Goal: Transaction & Acquisition: Book appointment/travel/reservation

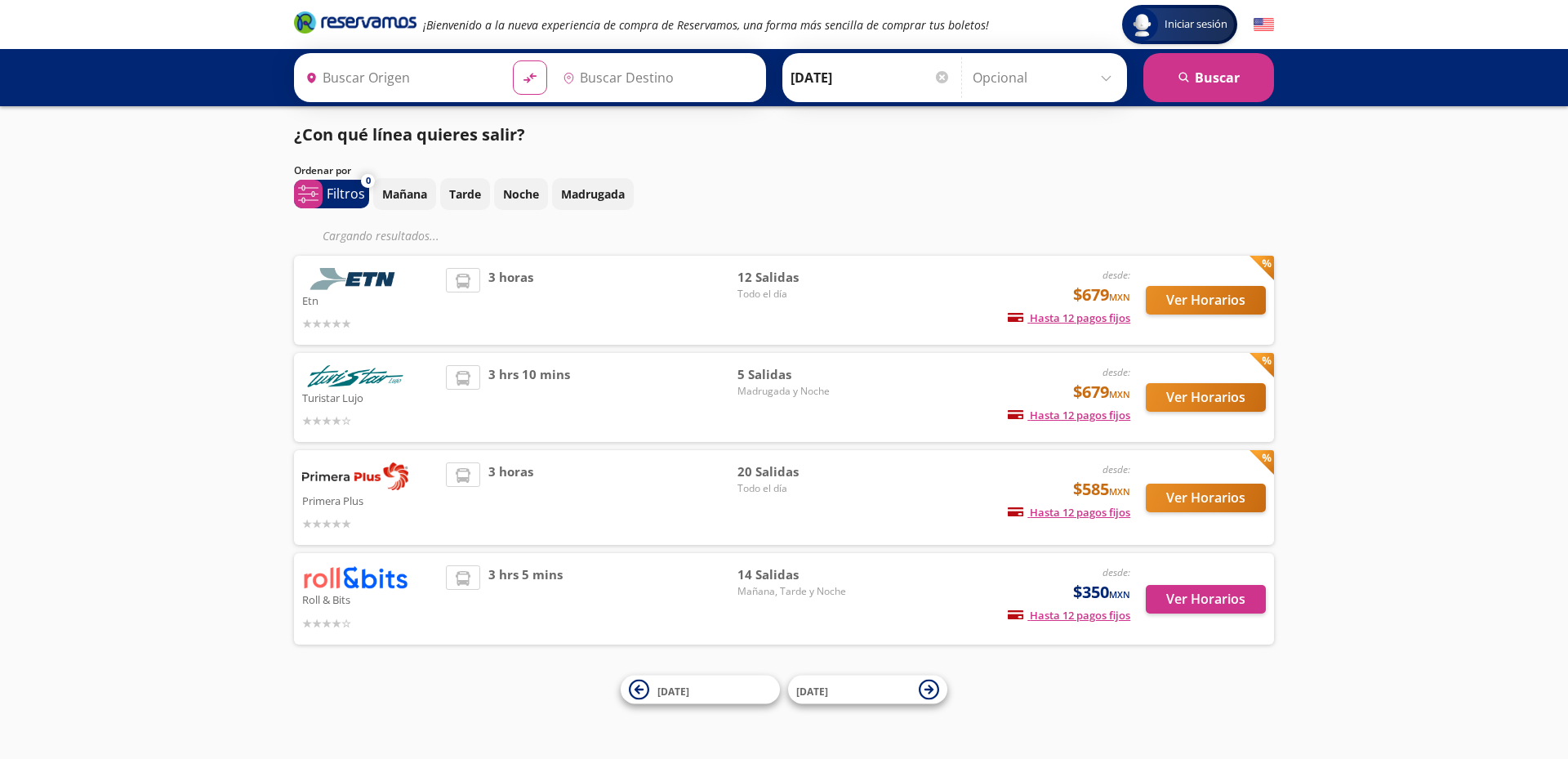
type input "[GEOGRAPHIC_DATA], [GEOGRAPHIC_DATA]"
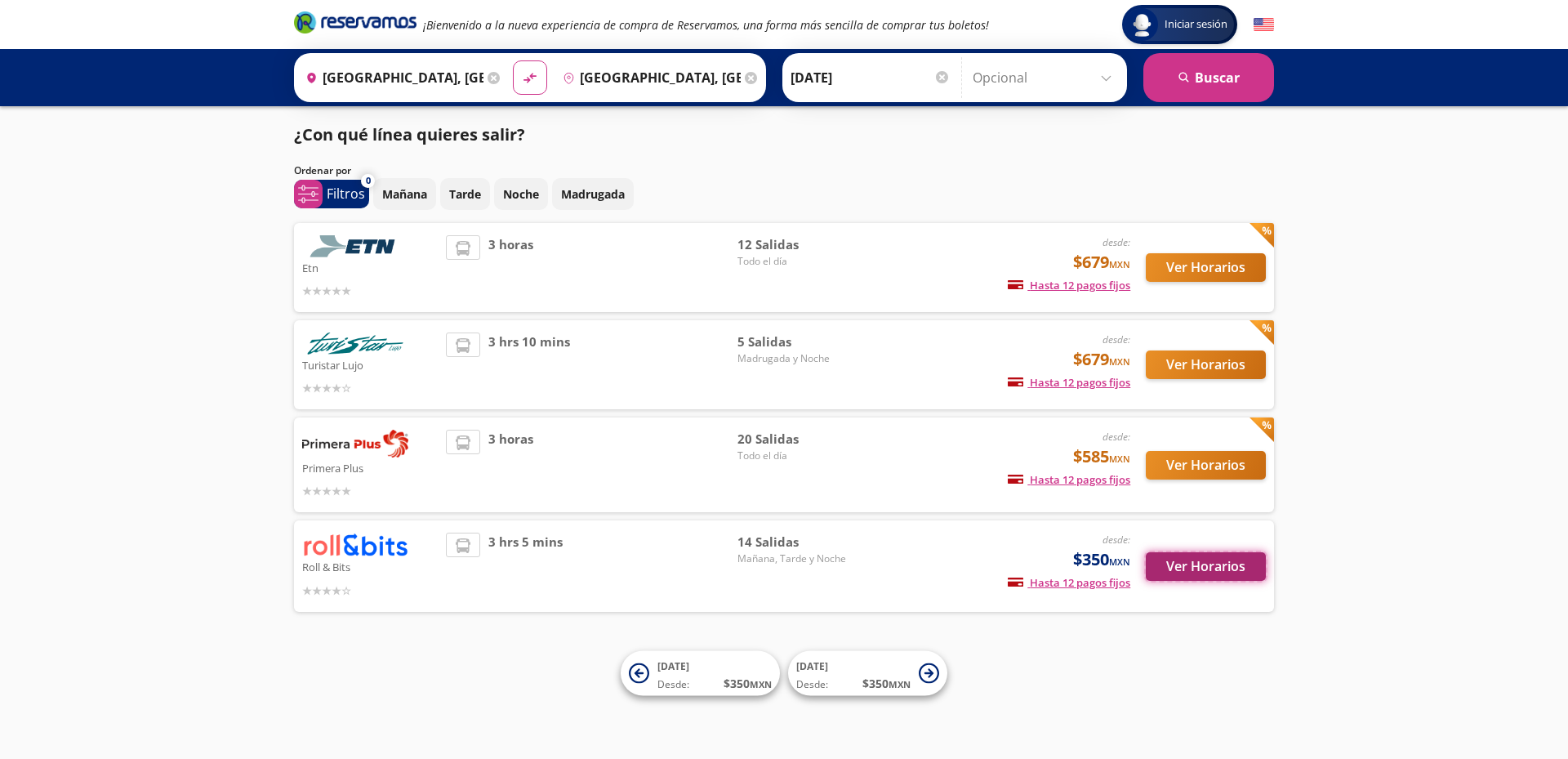
click at [1191, 561] on button "Ver Horarios" at bounding box center [1205, 566] width 120 height 28
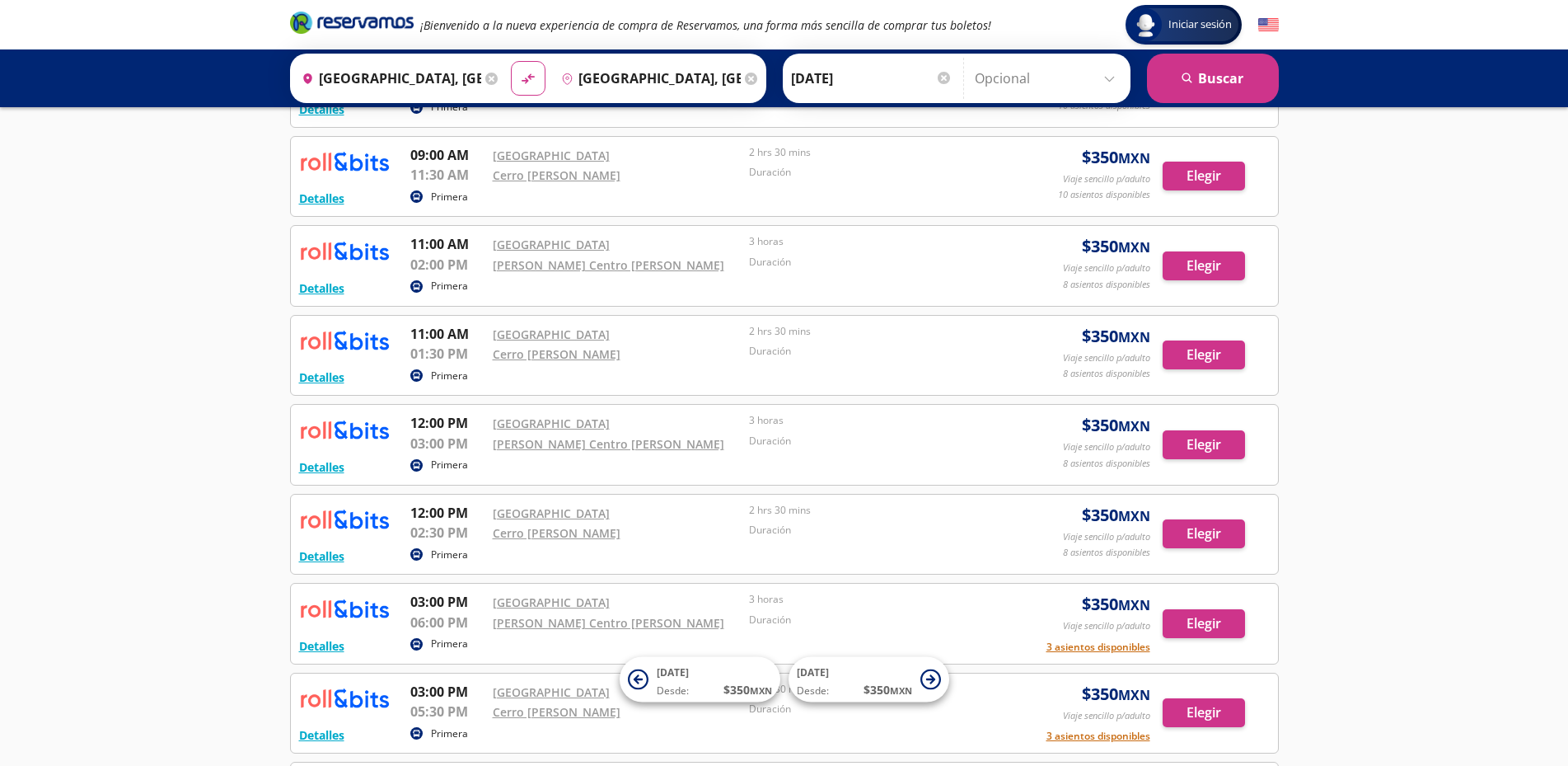
scroll to position [413, 0]
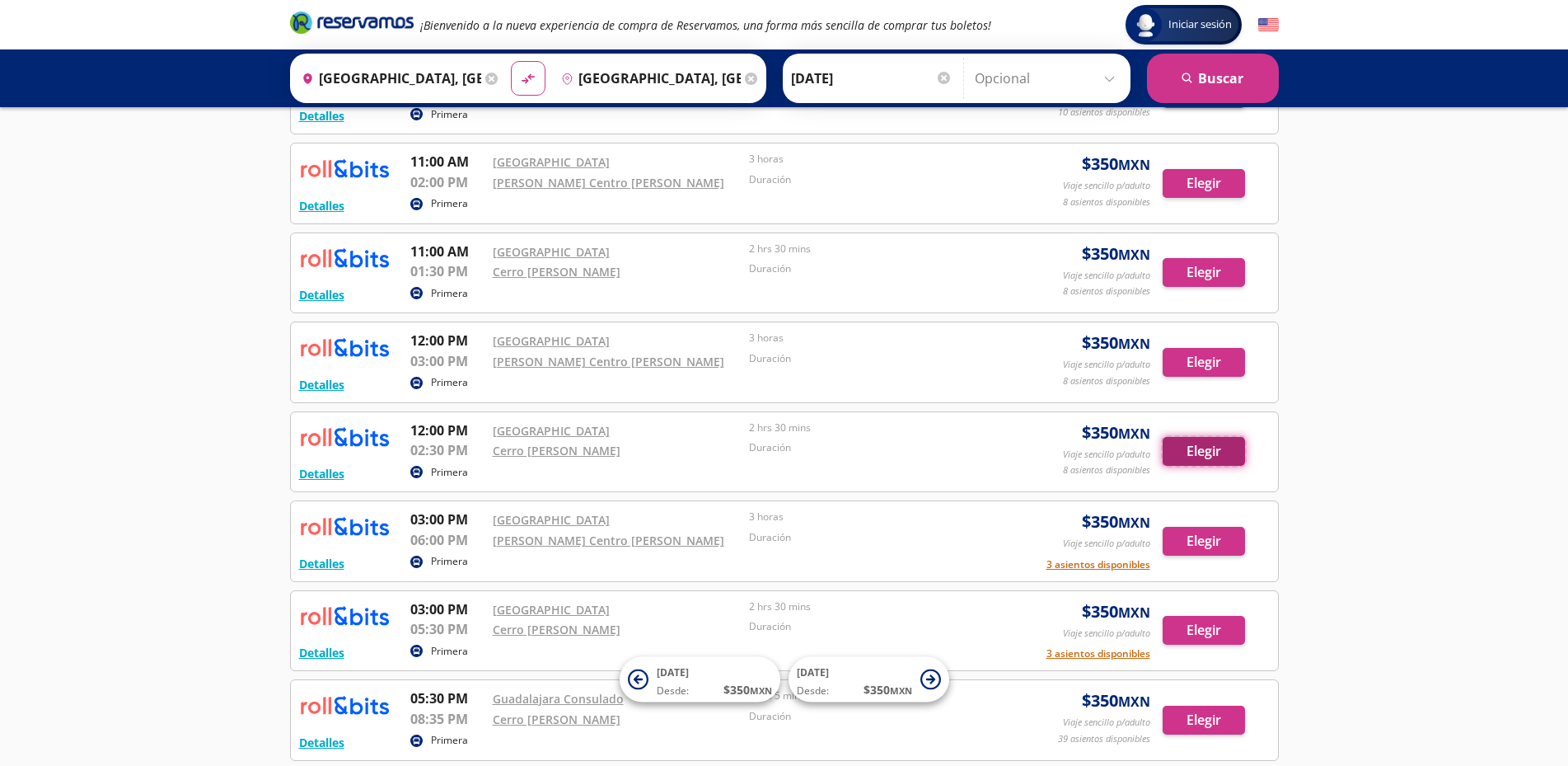
click at [1203, 454] on button "Elegir" at bounding box center [1203, 450] width 82 height 29
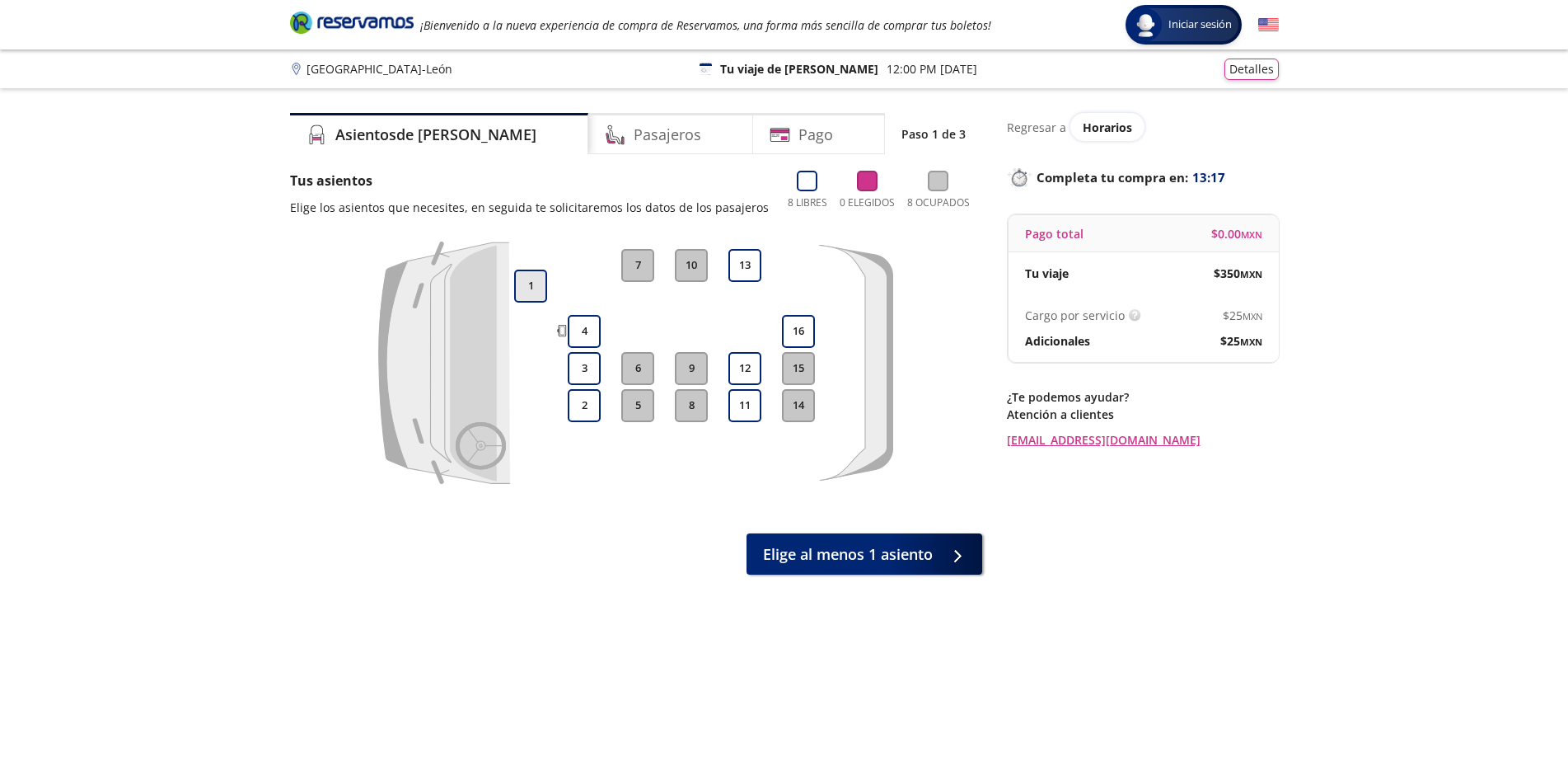
click at [536, 279] on button "1" at bounding box center [530, 286] width 33 height 33
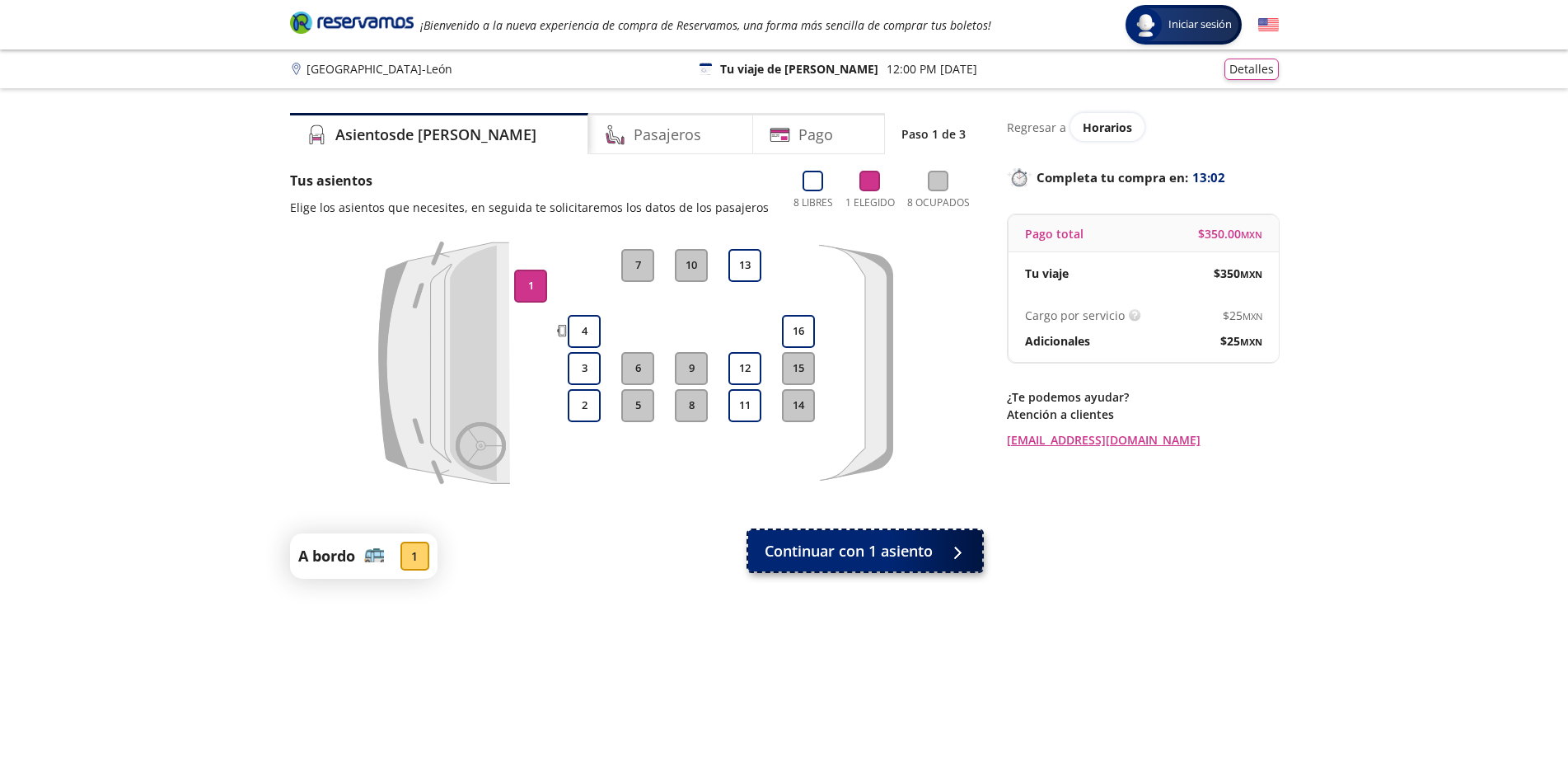
click at [853, 551] on span "Continuar con 1 asiento" at bounding box center [849, 551] width 168 height 22
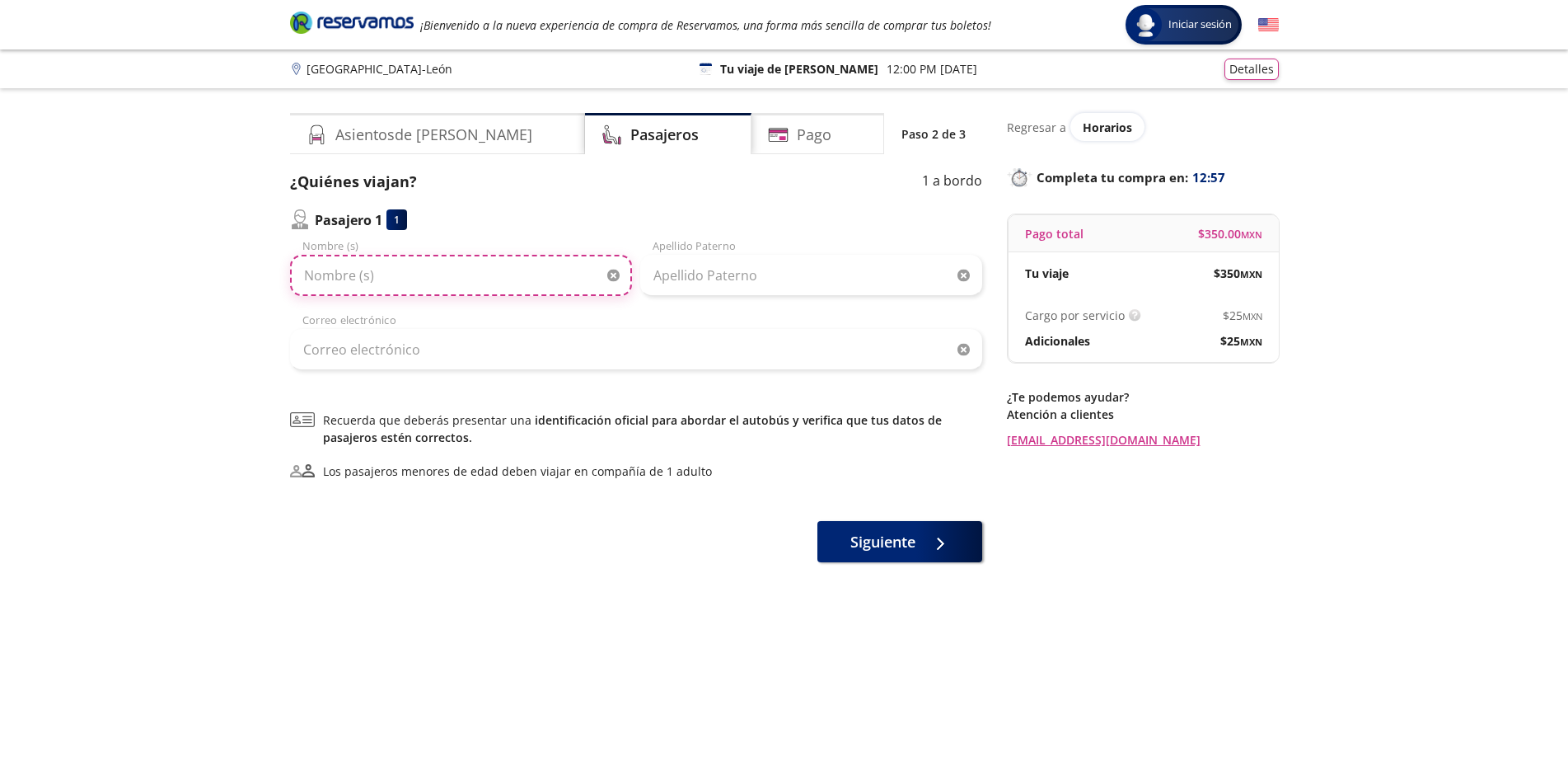
click at [335, 276] on input "Nombre (s)" at bounding box center [460, 275] width 342 height 42
type input "[PERSON_NAME]"
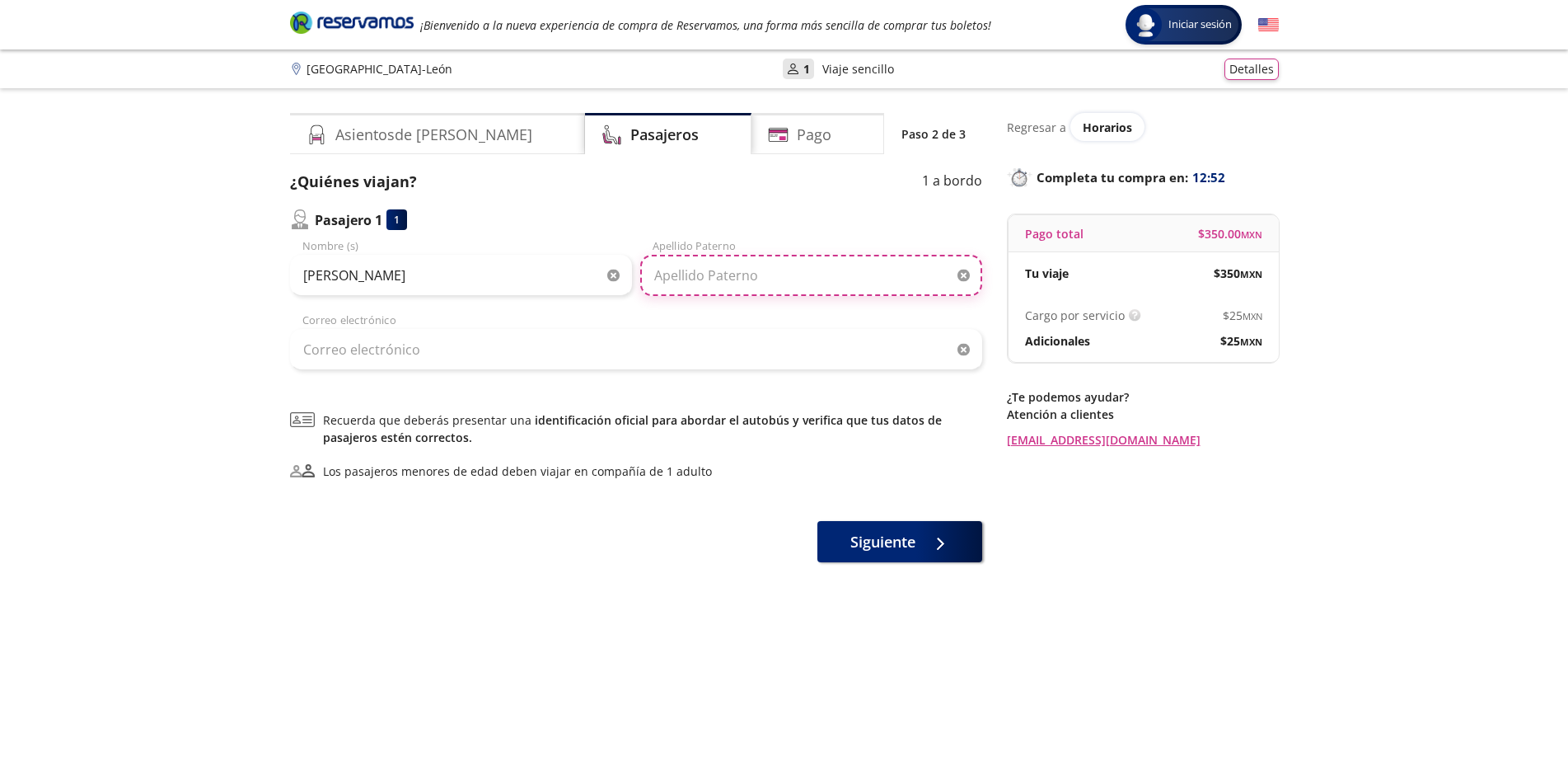
type input "[PERSON_NAME]"
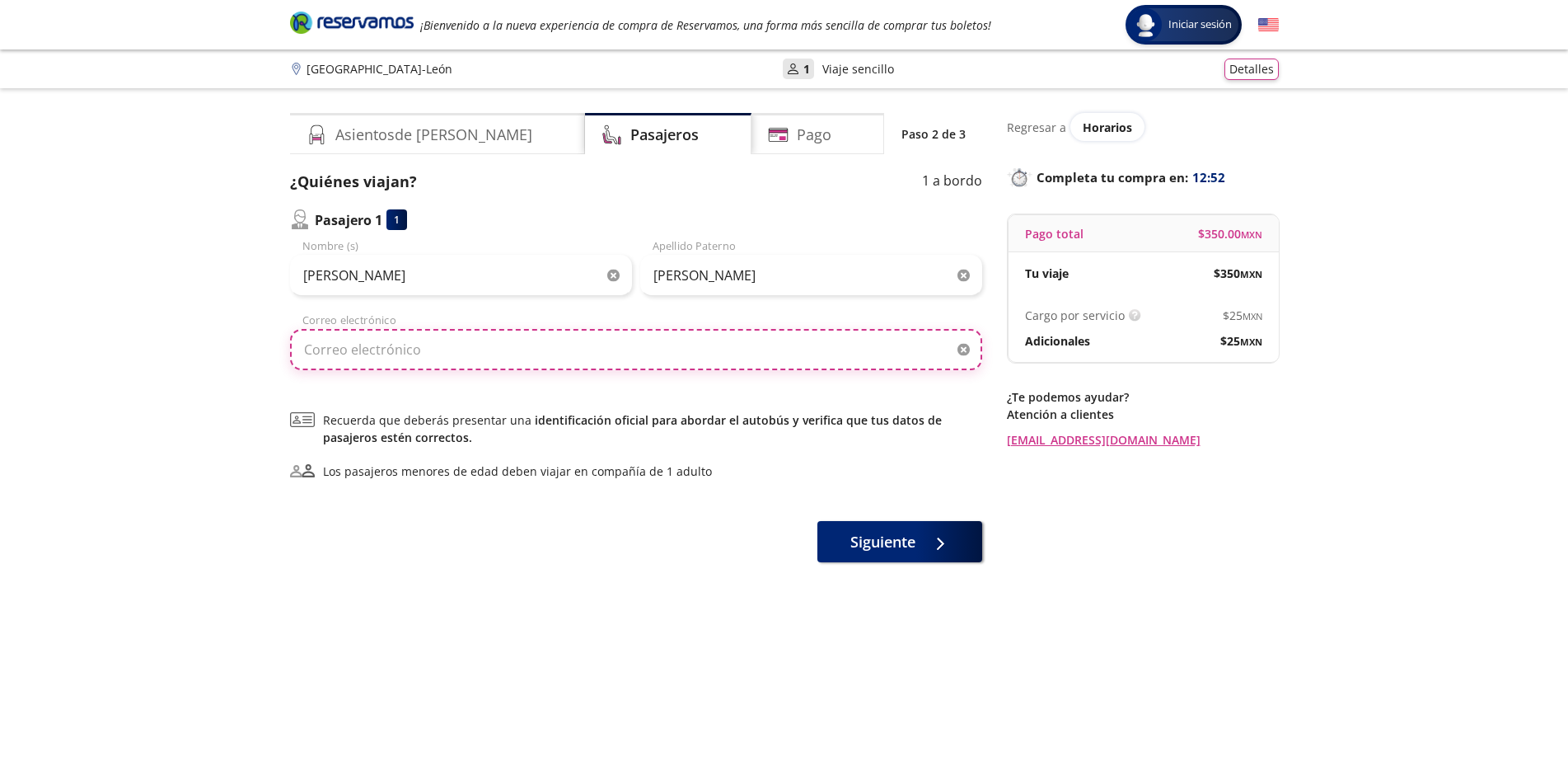
type input "[EMAIL_ADDRESS][DOMAIN_NAME]"
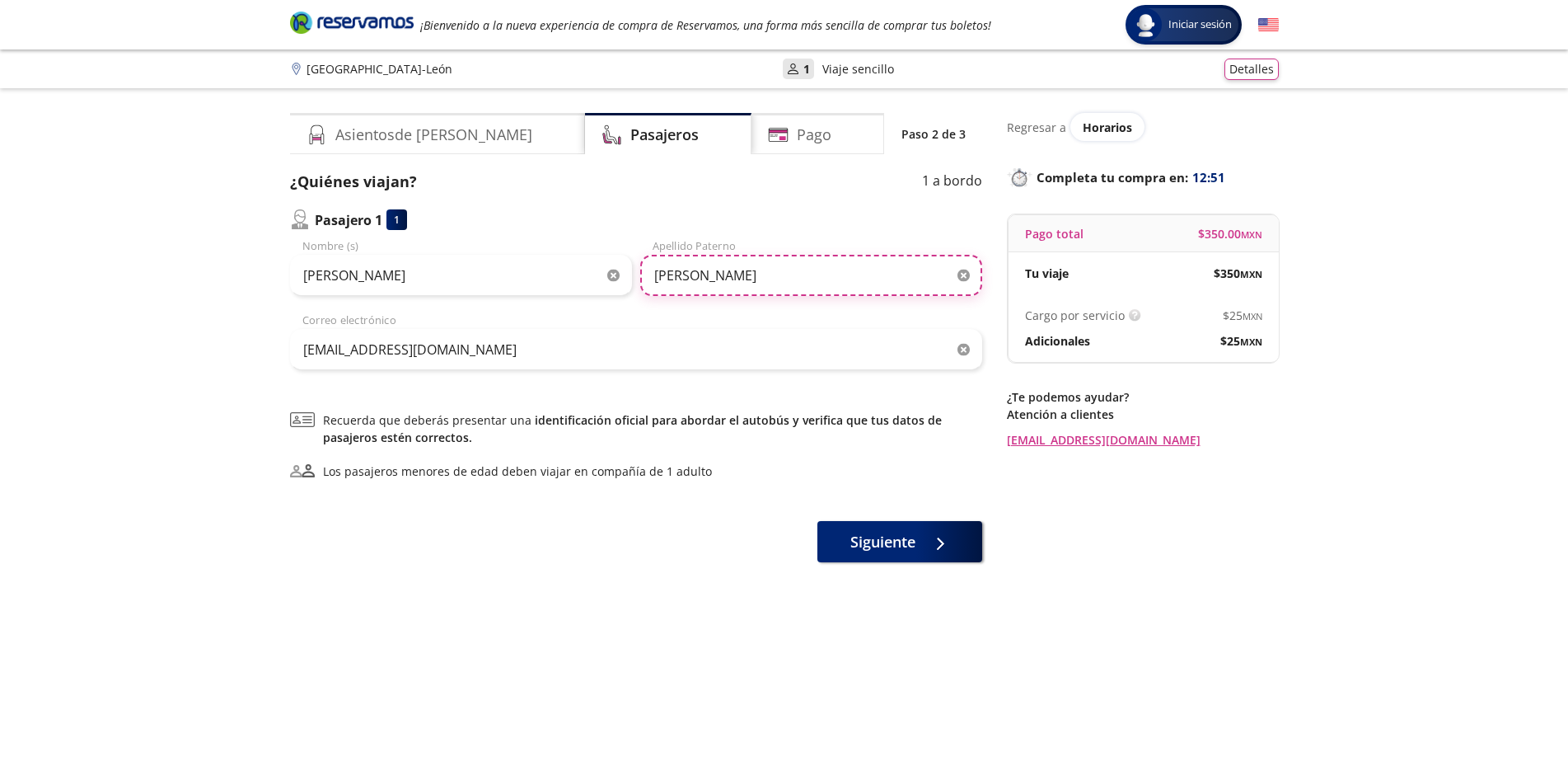
click at [745, 278] on input "[PERSON_NAME]" at bounding box center [811, 275] width 342 height 42
type input "O"
type input "[PERSON_NAME]"
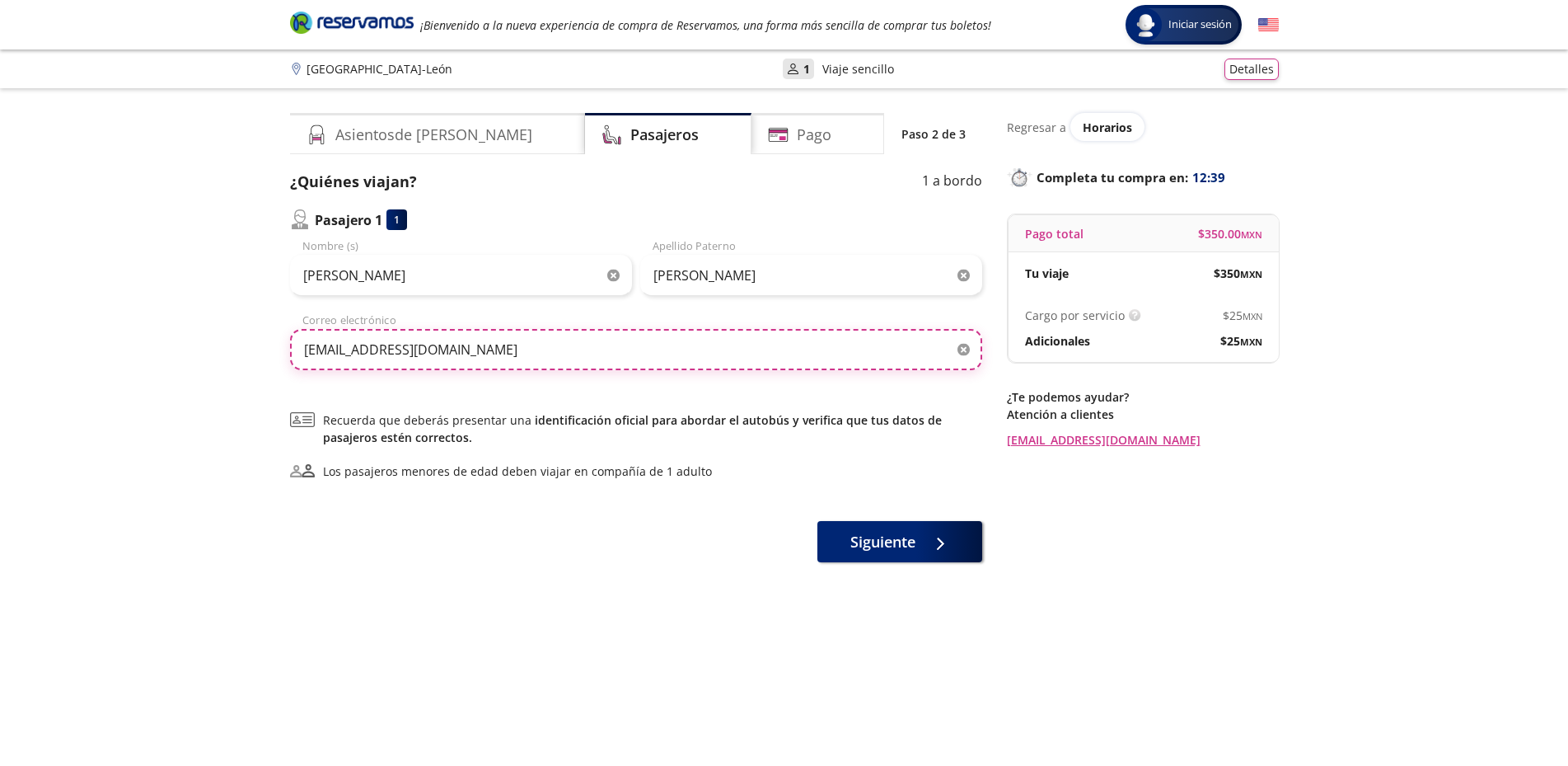
click at [613, 356] on input "[EMAIL_ADDRESS][DOMAIN_NAME]" at bounding box center [636, 349] width 692 height 42
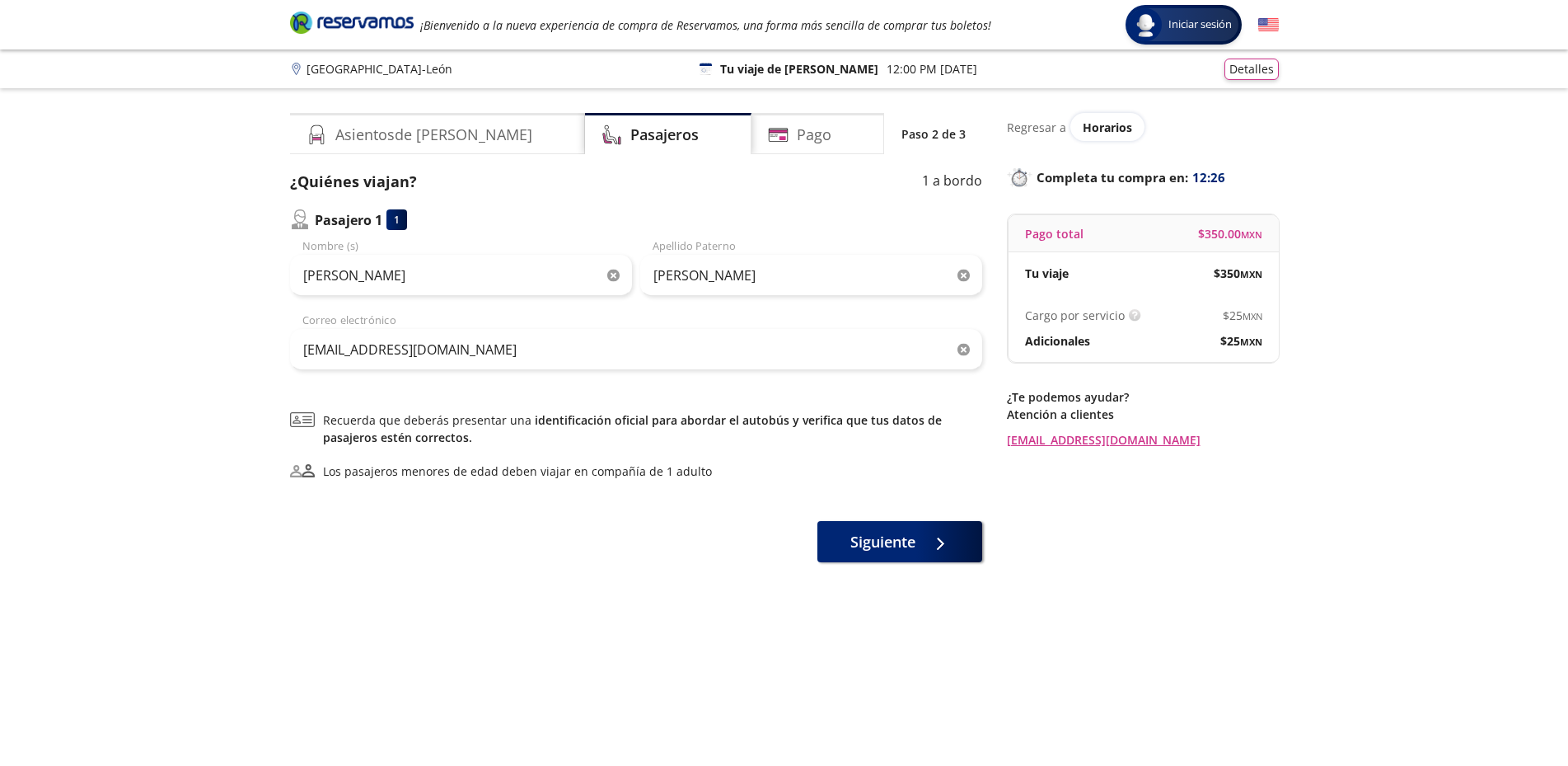
click at [620, 590] on div "Asientos de [PERSON_NAME] Pago Paso 2 de 3 ¿Quiénes viajan? 1 a bordo Pasajero …" at bounding box center [636, 438] width 692 height 652
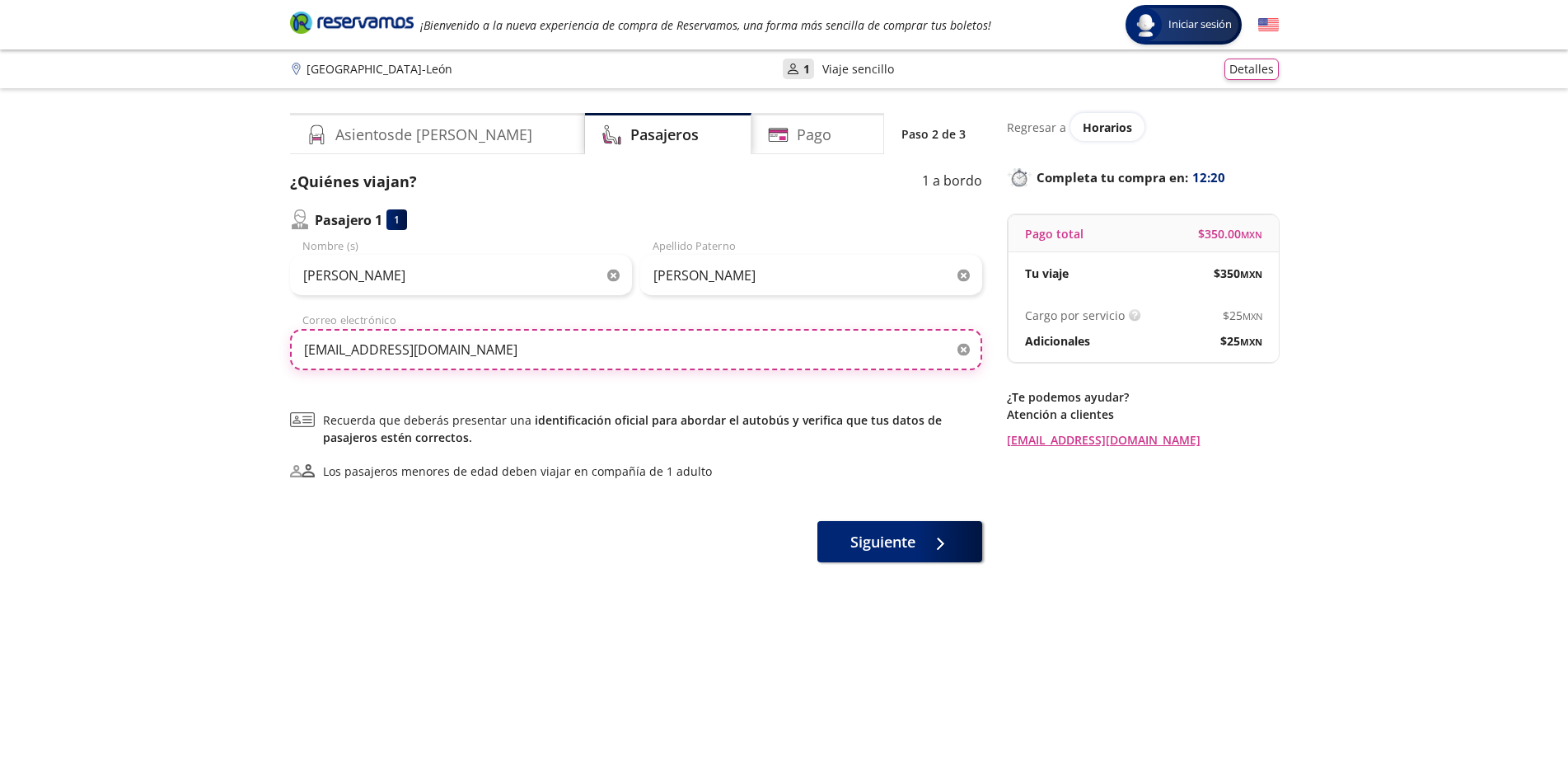
click at [548, 347] on input "[EMAIL_ADDRESS][DOMAIN_NAME]" at bounding box center [636, 349] width 692 height 42
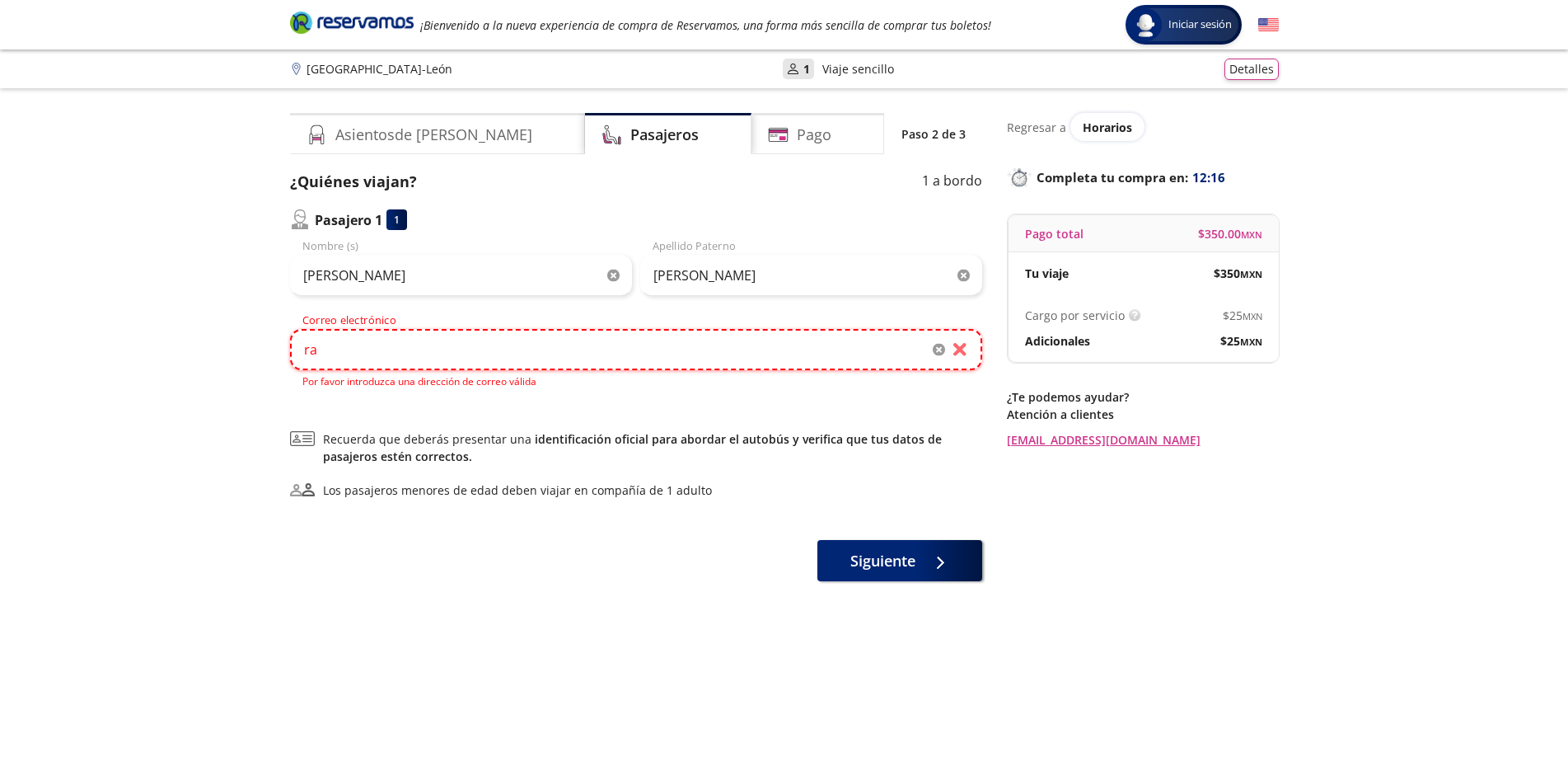
type input "r"
type input "[EMAIL_ADDRESS][DOMAIN_NAME]"
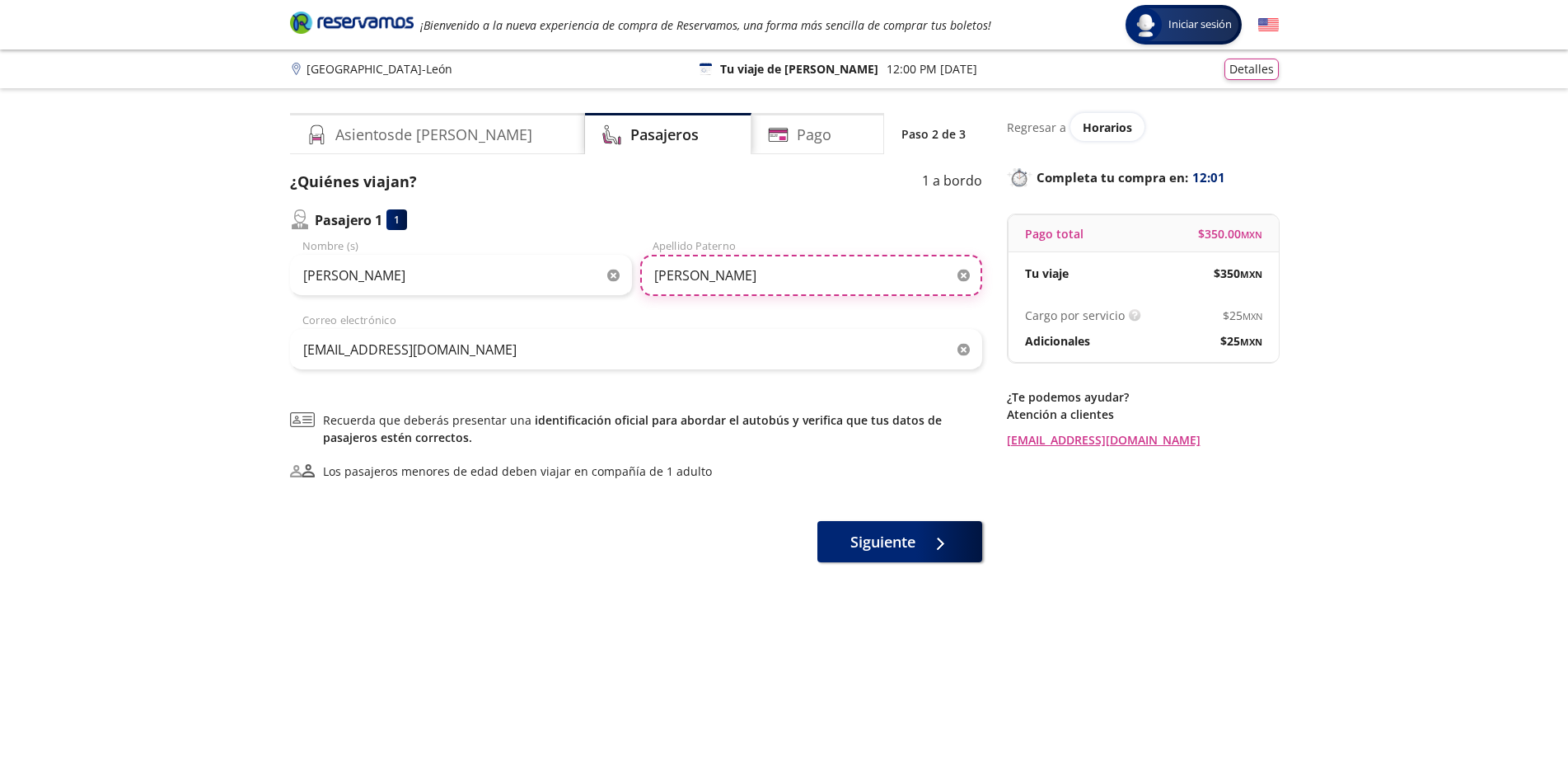
click at [808, 280] on input "[PERSON_NAME]" at bounding box center [811, 275] width 342 height 42
type input "[PERSON_NAME]"
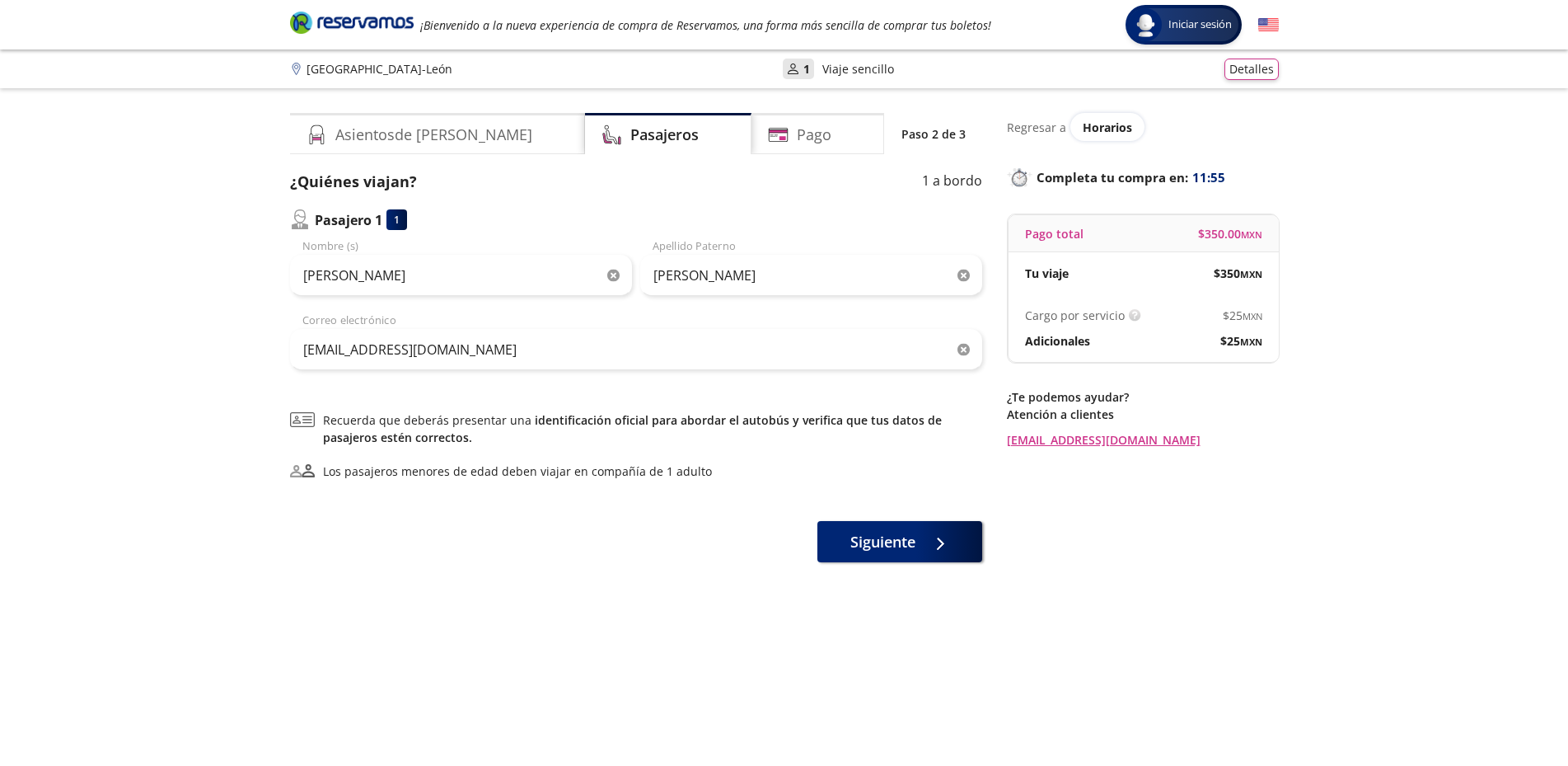
click at [722, 605] on div "Asientos de [PERSON_NAME] Pago Paso 2 de 3 ¿Quiénes viajan? 1 a bordo Pasajero …" at bounding box center [636, 438] width 692 height 652
click at [873, 538] on span "Siguiente" at bounding box center [883, 539] width 65 height 22
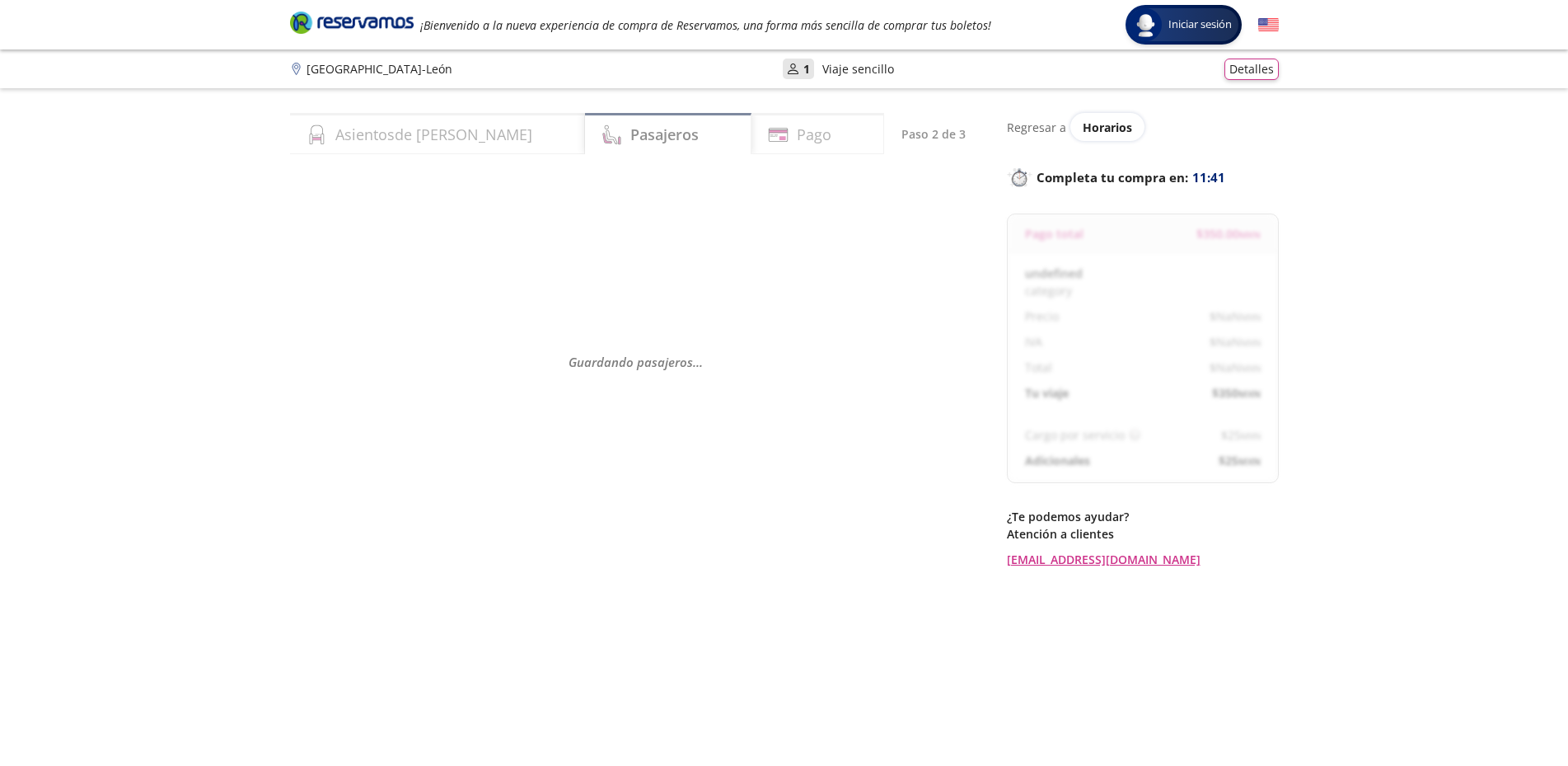
select select "MX"
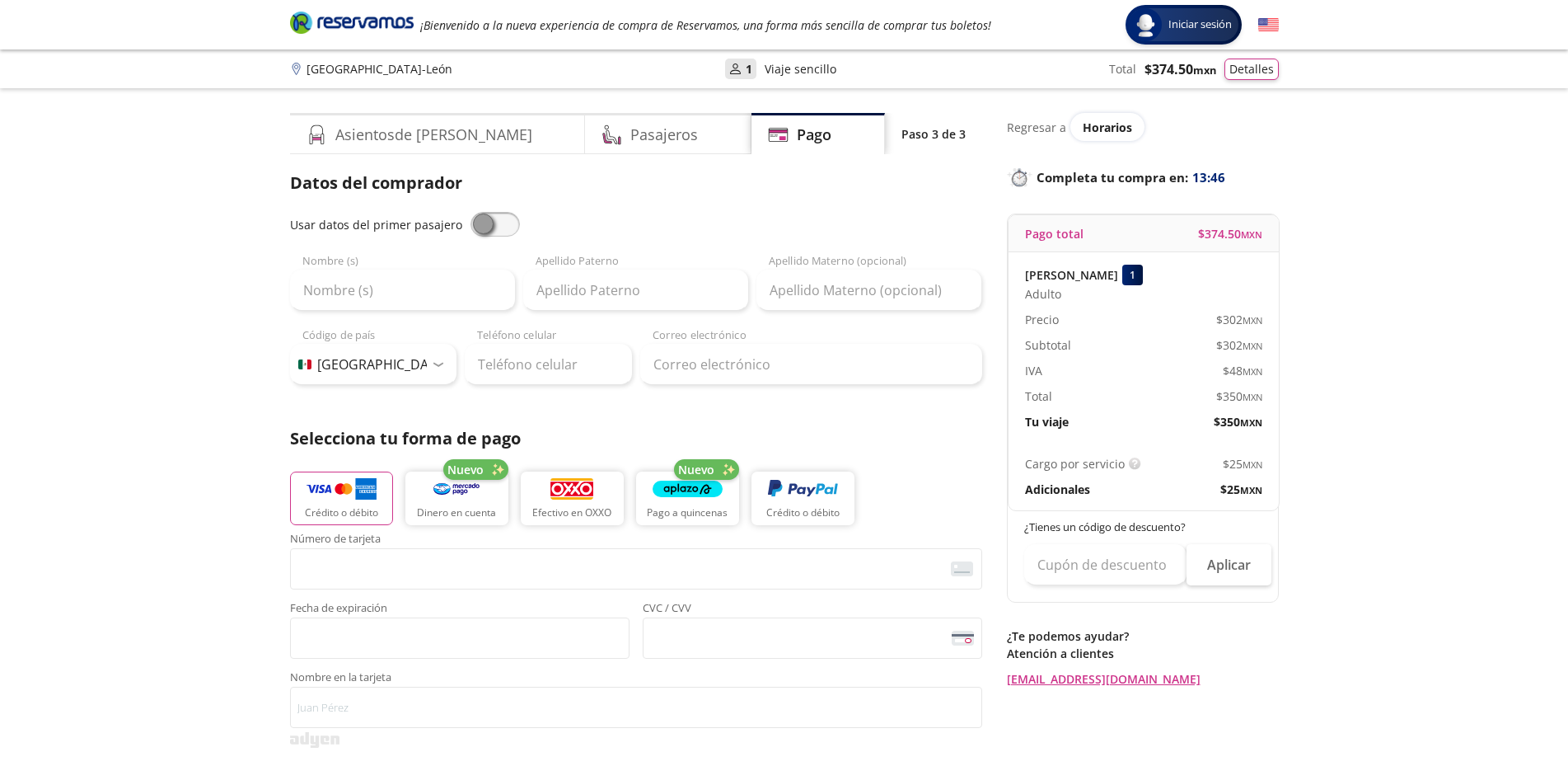
click at [473, 220] on span at bounding box center [495, 224] width 50 height 25
click at [470, 212] on input "checkbox" at bounding box center [470, 212] width 0 height 0
type input "[PERSON_NAME]"
type input "[EMAIL_ADDRESS][DOMAIN_NAME]"
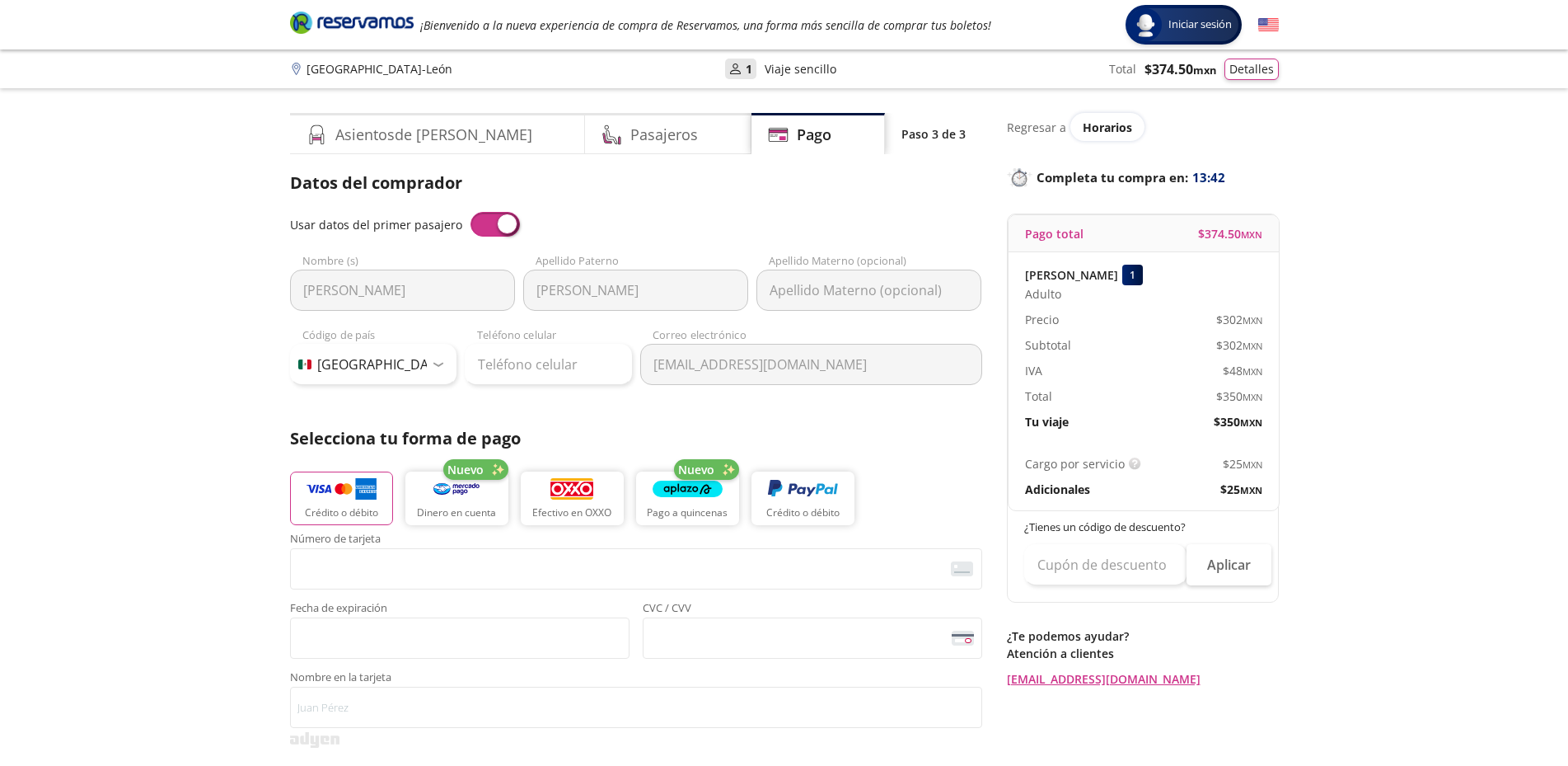
click at [826, 285] on input "Apellido Materno (opcional)" at bounding box center [869, 290] width 225 height 42
click at [814, 293] on input "Apellido Materno (opcional)" at bounding box center [869, 290] width 225 height 42
click at [473, 361] on input "Teléfono celular" at bounding box center [548, 364] width 167 height 42
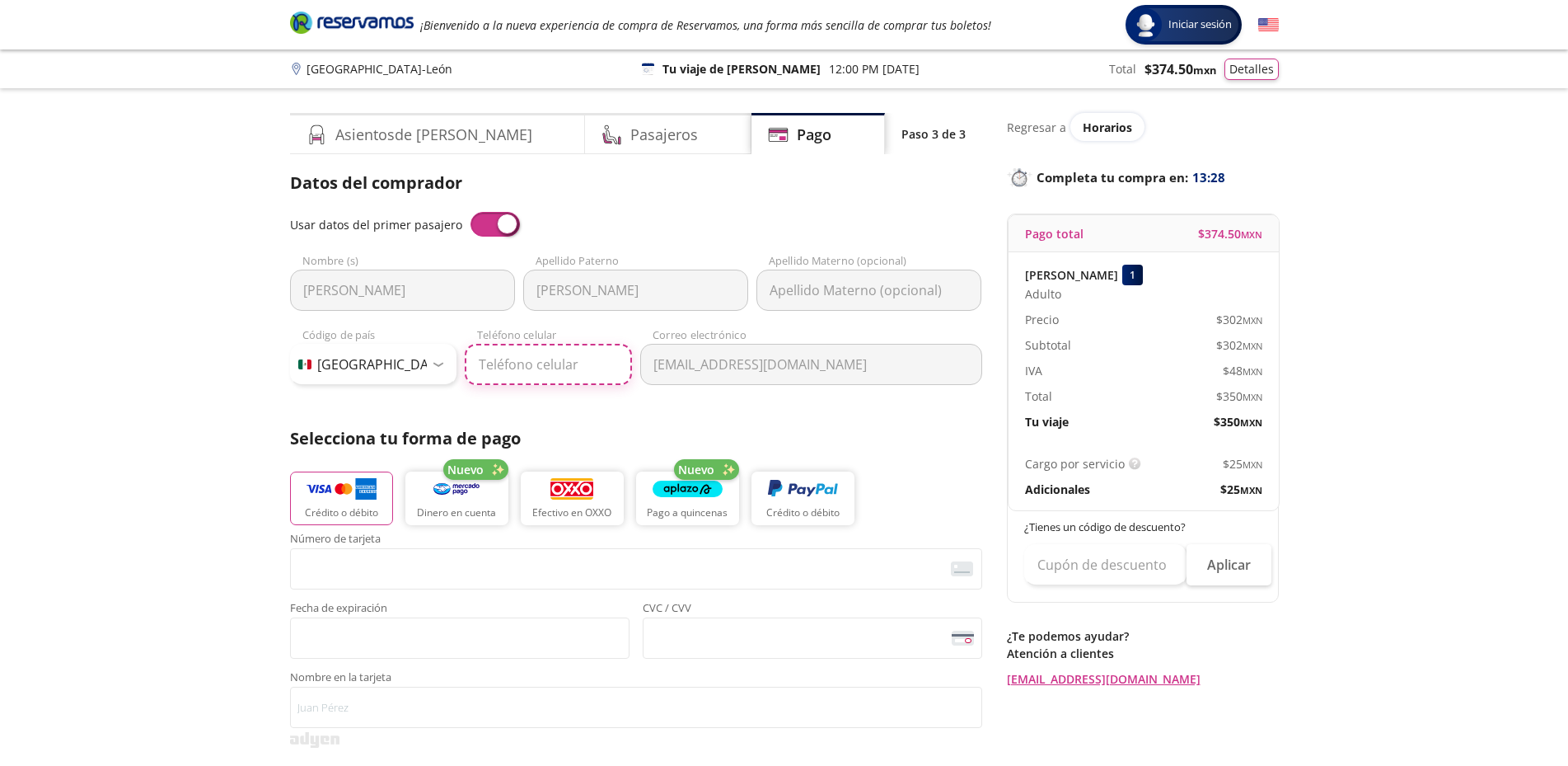
type input "33 1025 6709"
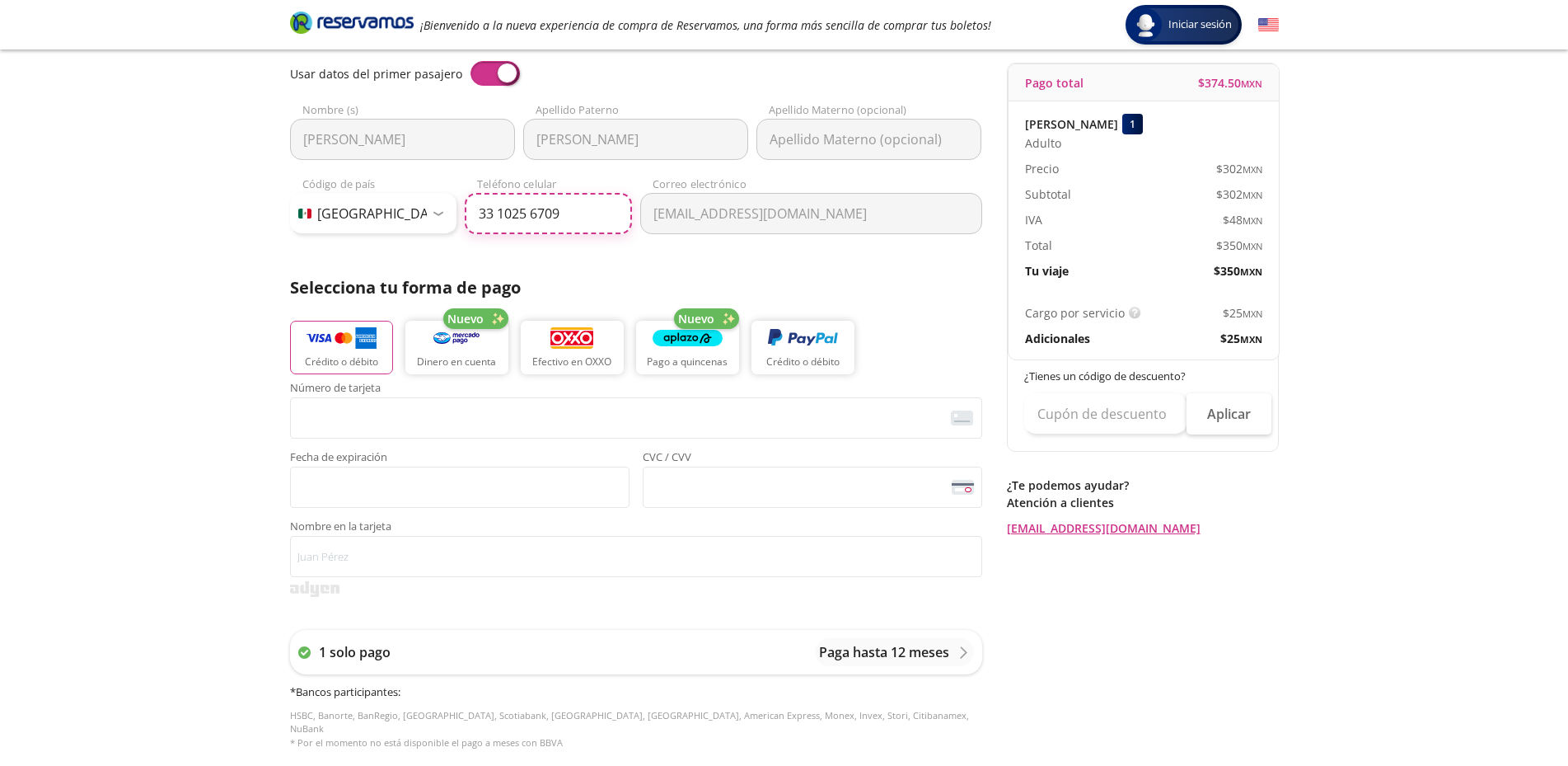
scroll to position [165, 0]
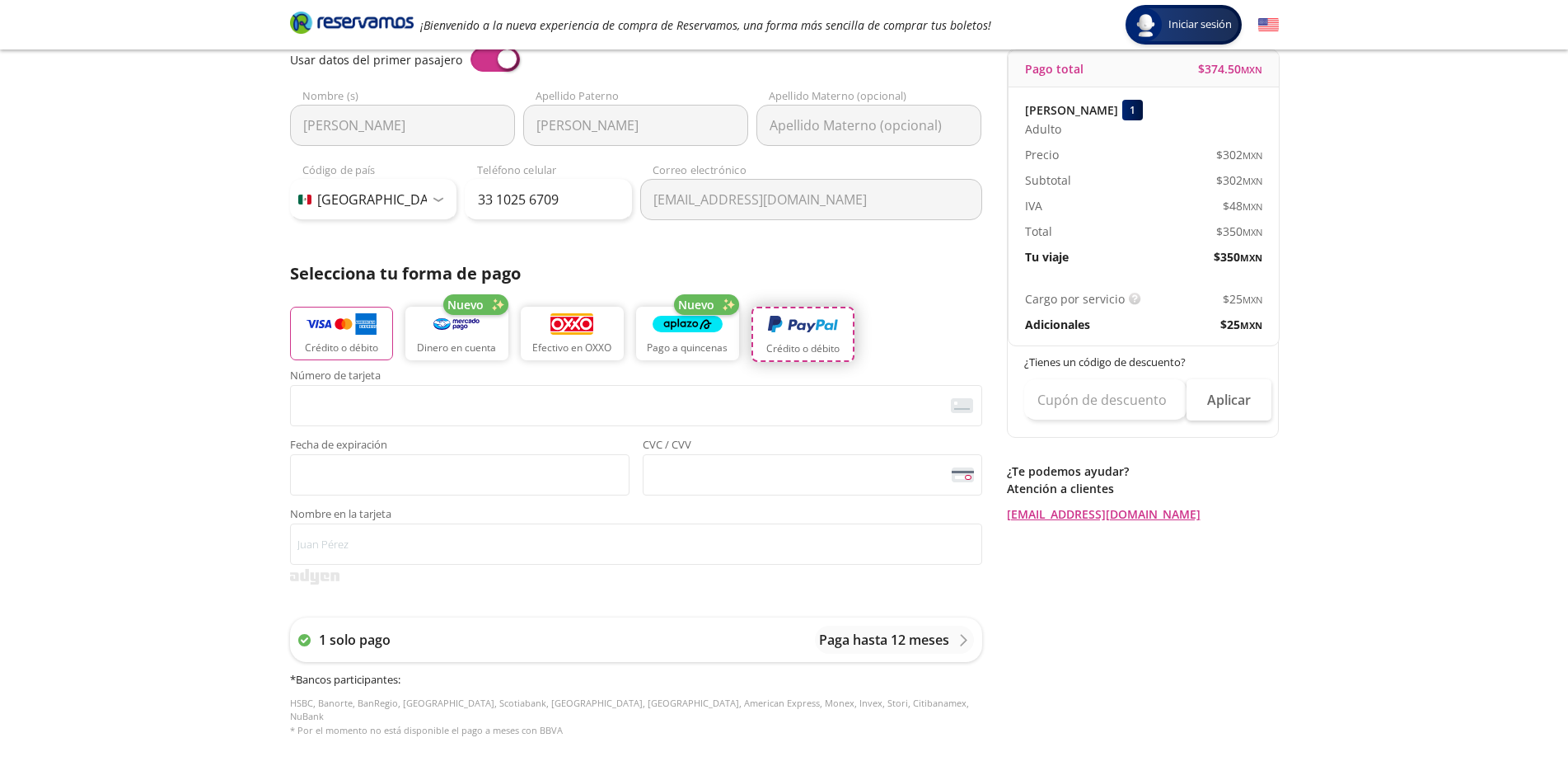
click at [793, 329] on img "button" at bounding box center [802, 324] width 70 height 25
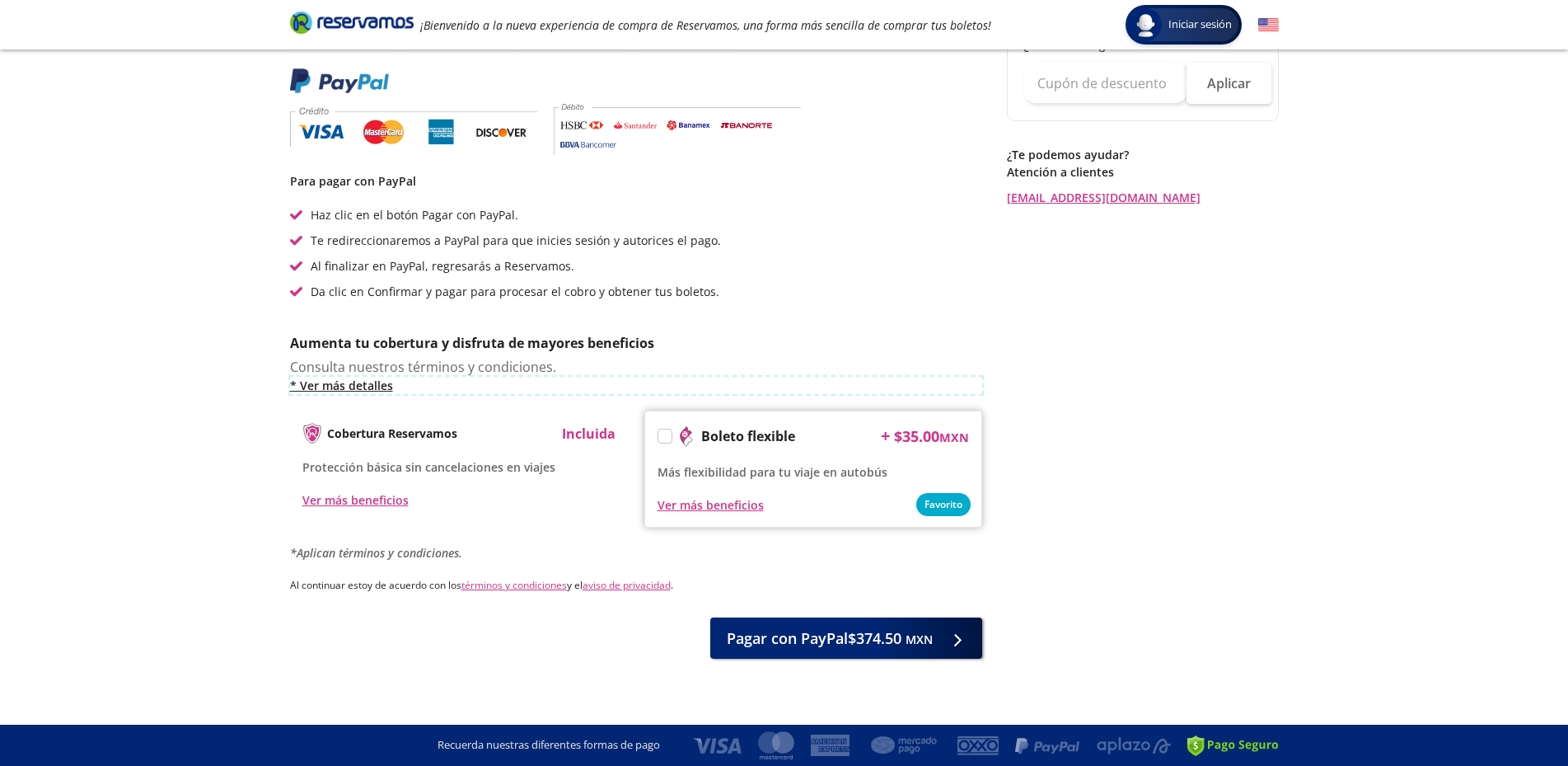
scroll to position [482, 0]
click at [385, 385] on link "* Ver más detalles" at bounding box center [636, 385] width 692 height 18
click at [836, 628] on span "Pagar con PayPal $374.50 MXN" at bounding box center [829, 635] width 206 height 22
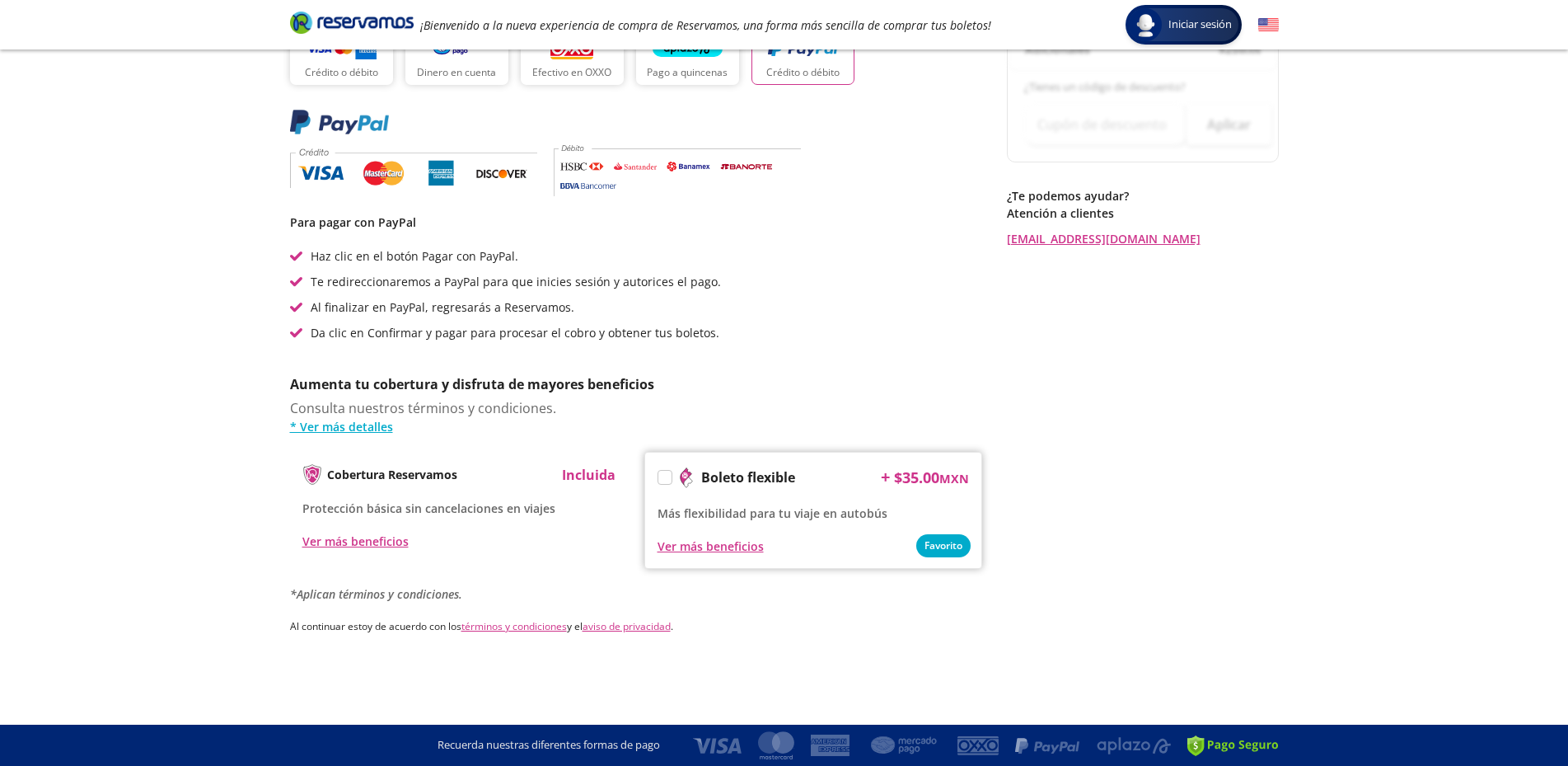
scroll to position [0, 0]
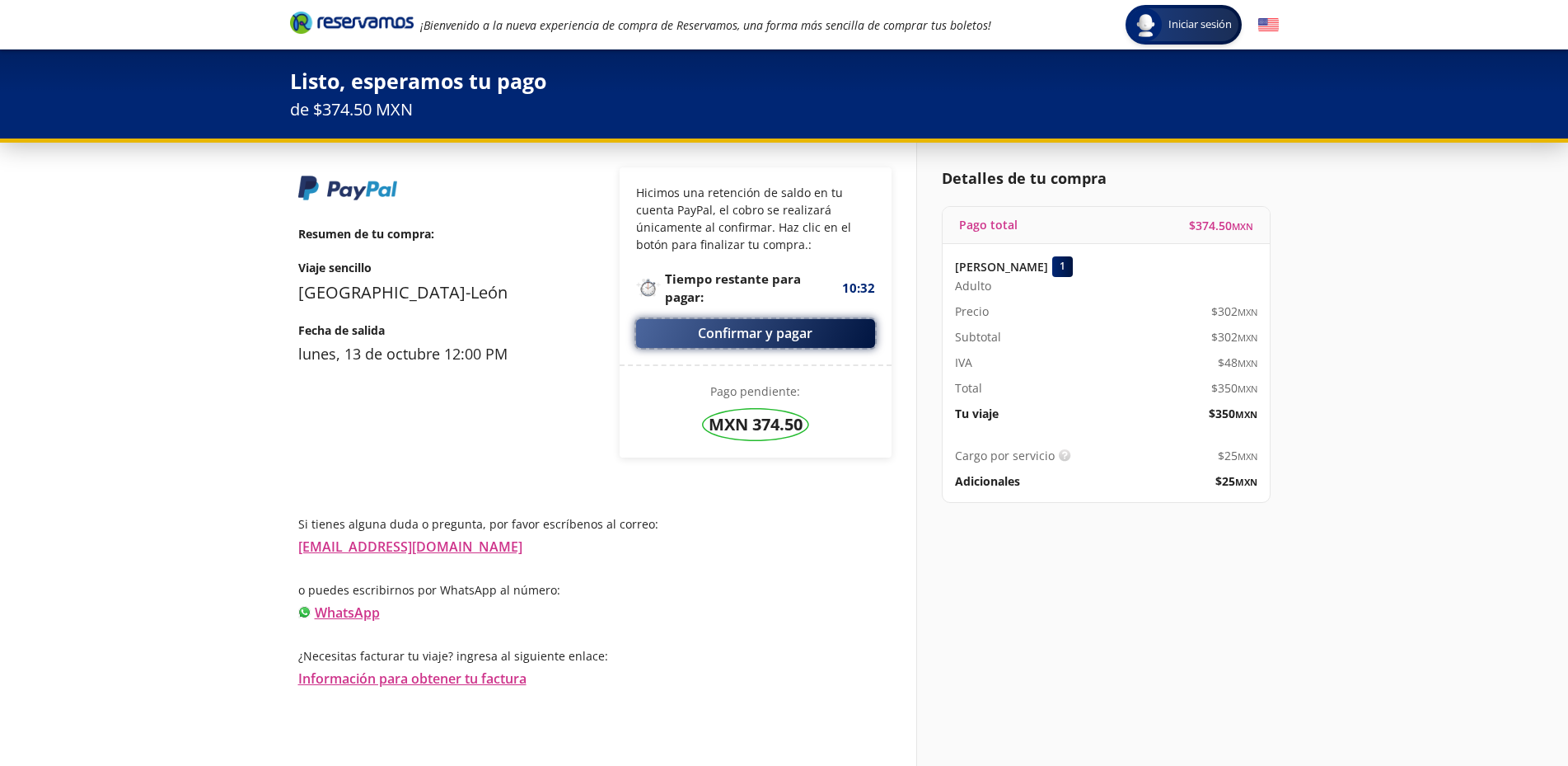
click at [754, 331] on button "Confirmar y pagar" at bounding box center [754, 333] width 239 height 29
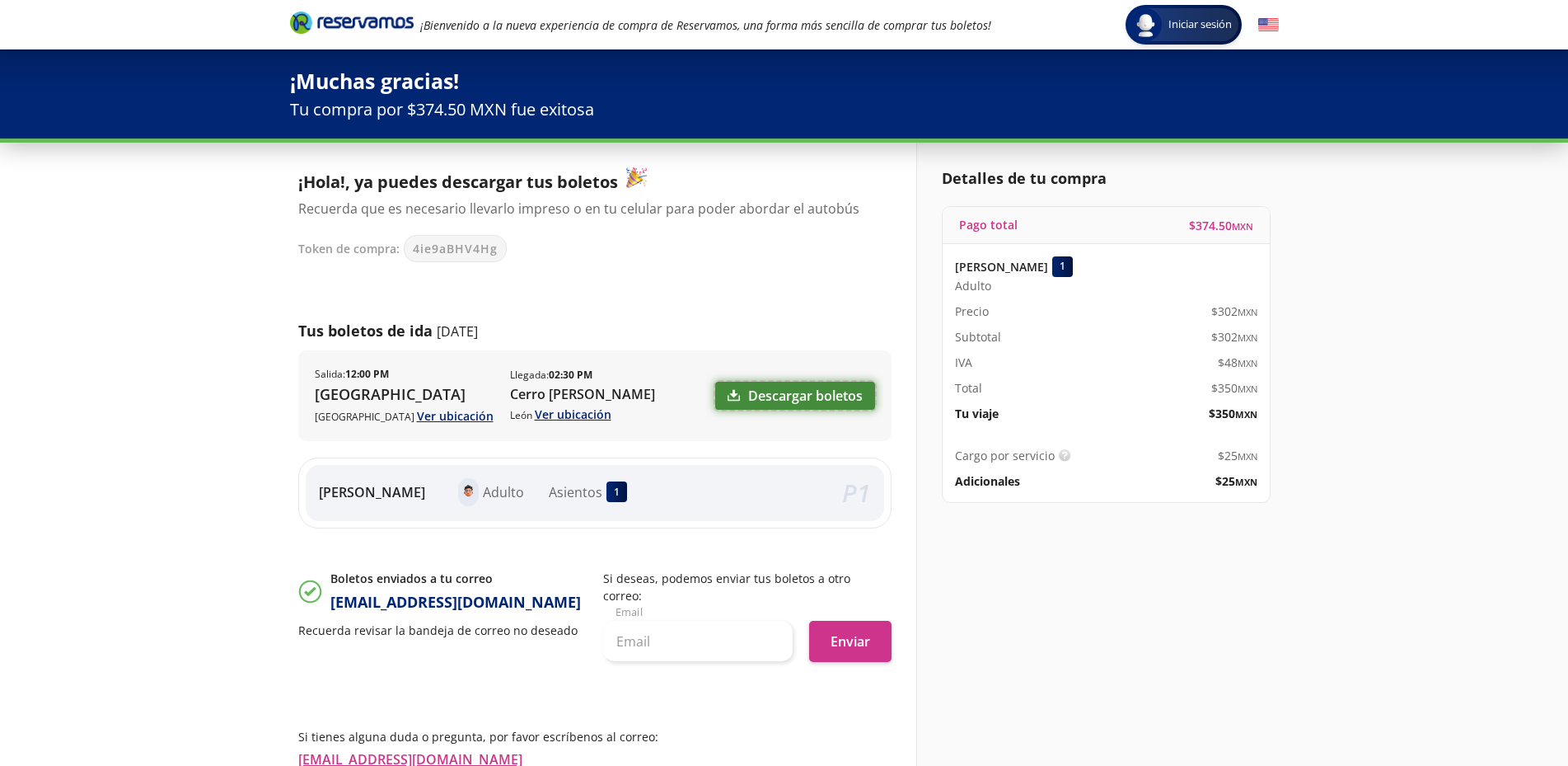
click at [769, 394] on link "Descargar boletos" at bounding box center [794, 395] width 160 height 28
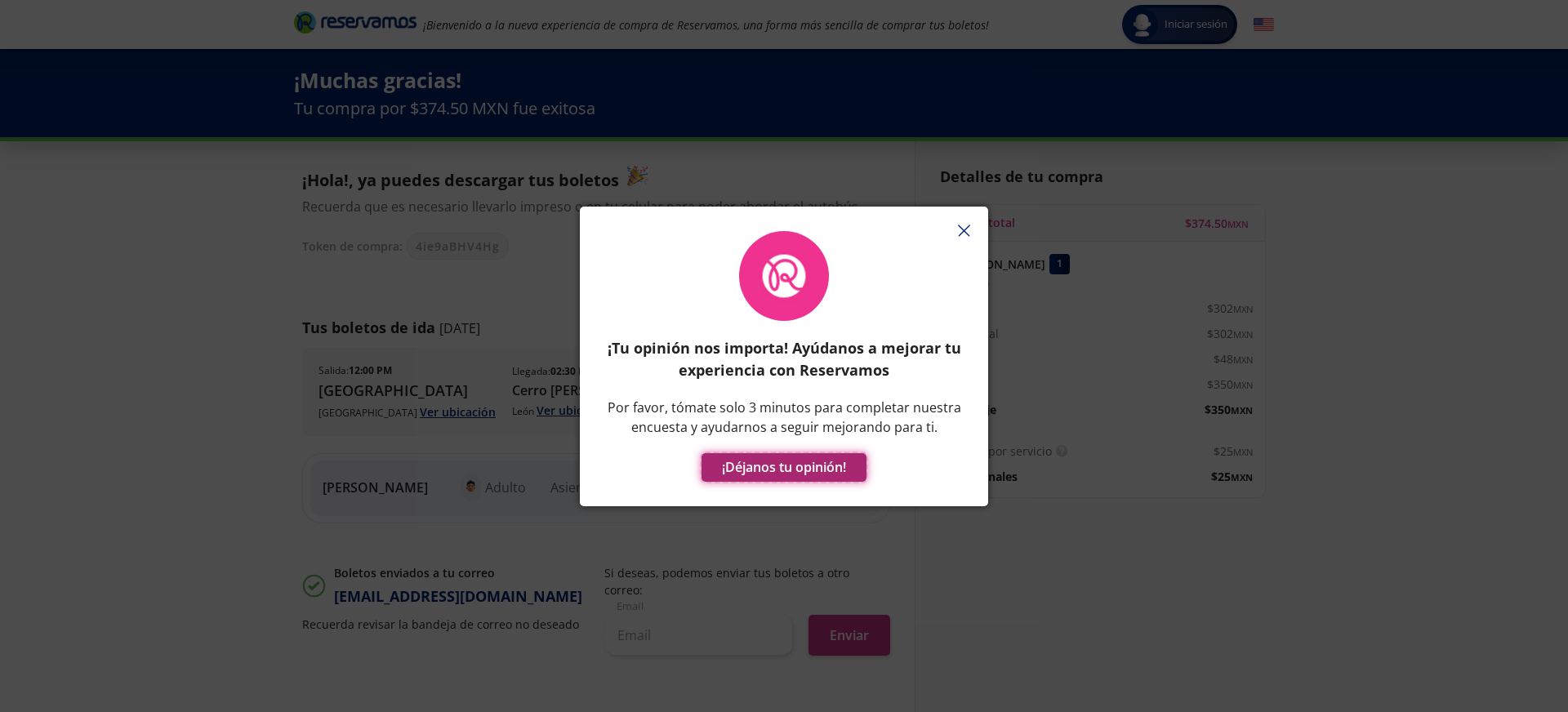
click at [797, 463] on button "¡Déjanos tu opinión!" at bounding box center [784, 467] width 165 height 28
